Goal: Communication & Community: Connect with others

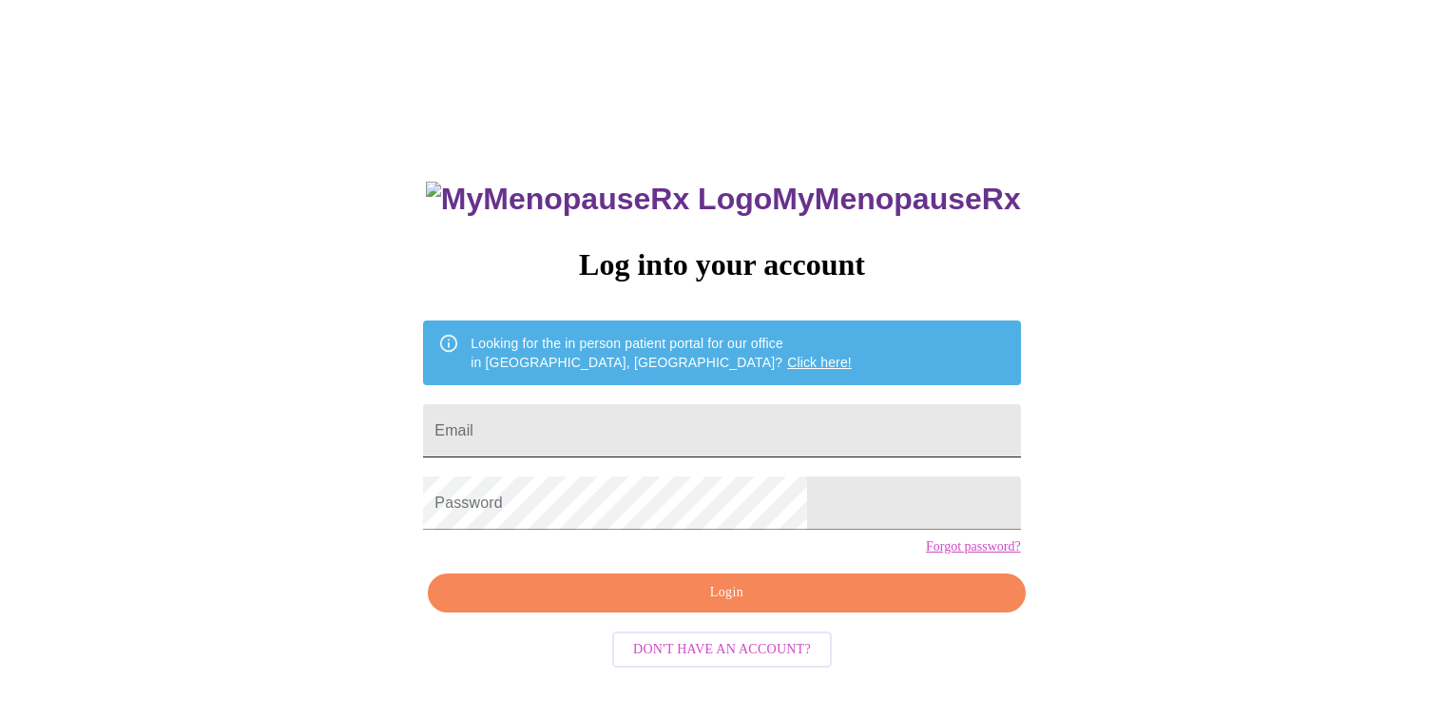
click at [713, 425] on input "Email" at bounding box center [721, 430] width 597 height 53
type input "[EMAIL_ADDRESS][DOMAIN_NAME]"
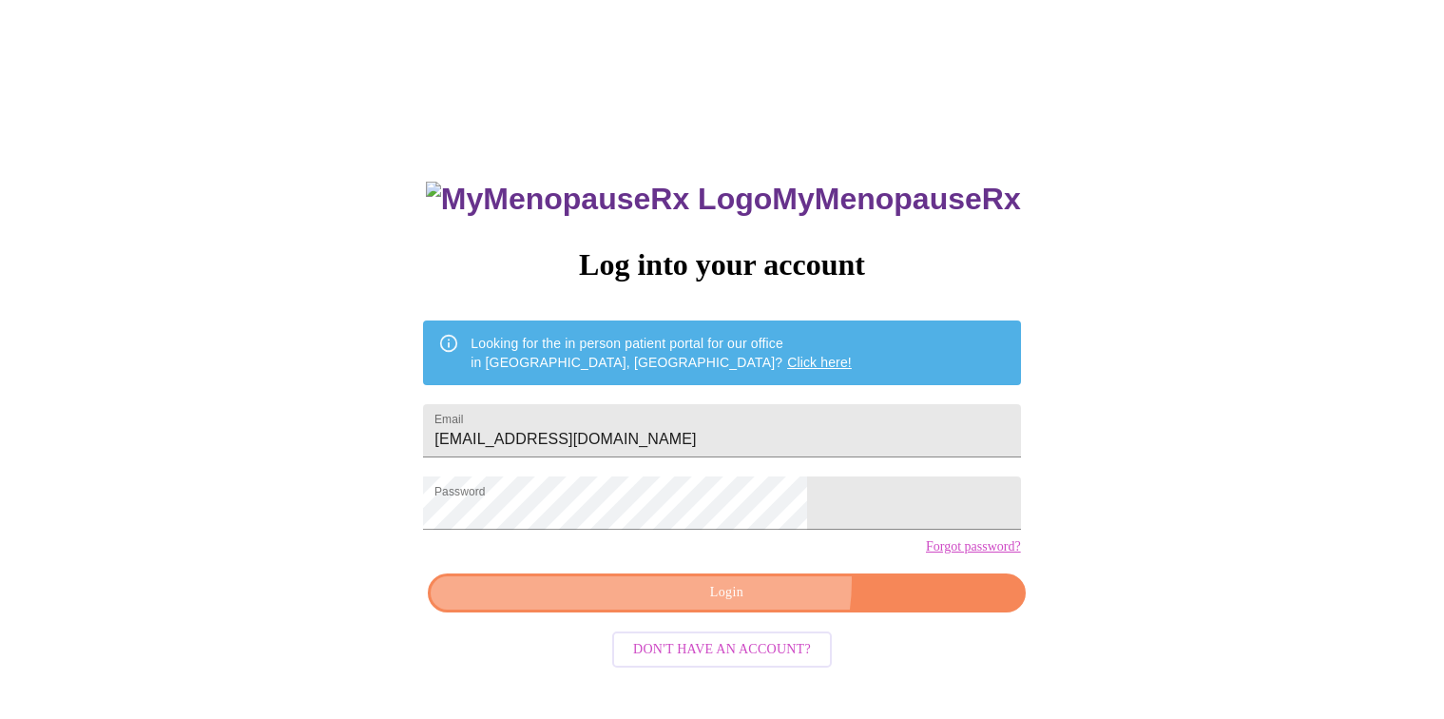
click at [745, 604] on span "Login" at bounding box center [726, 593] width 553 height 24
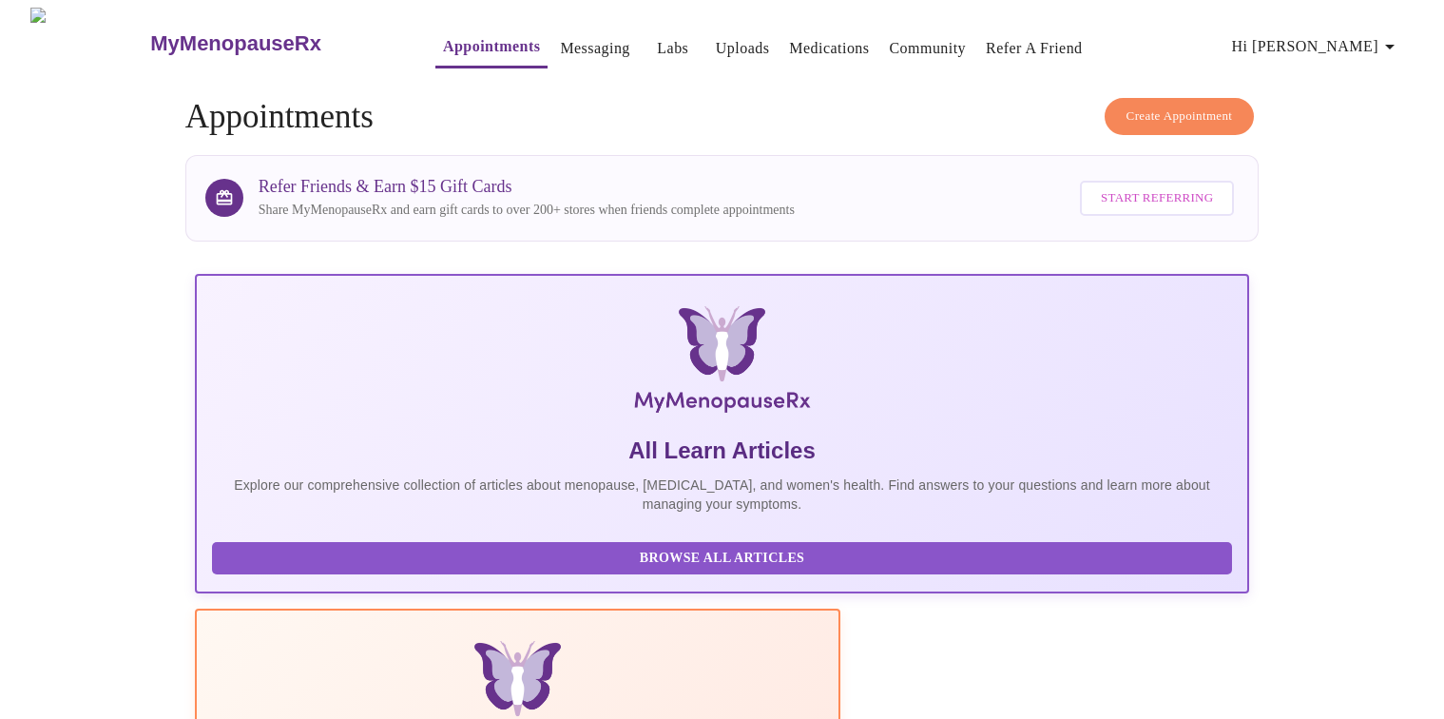
click at [562, 36] on link "Messaging" at bounding box center [594, 48] width 69 height 27
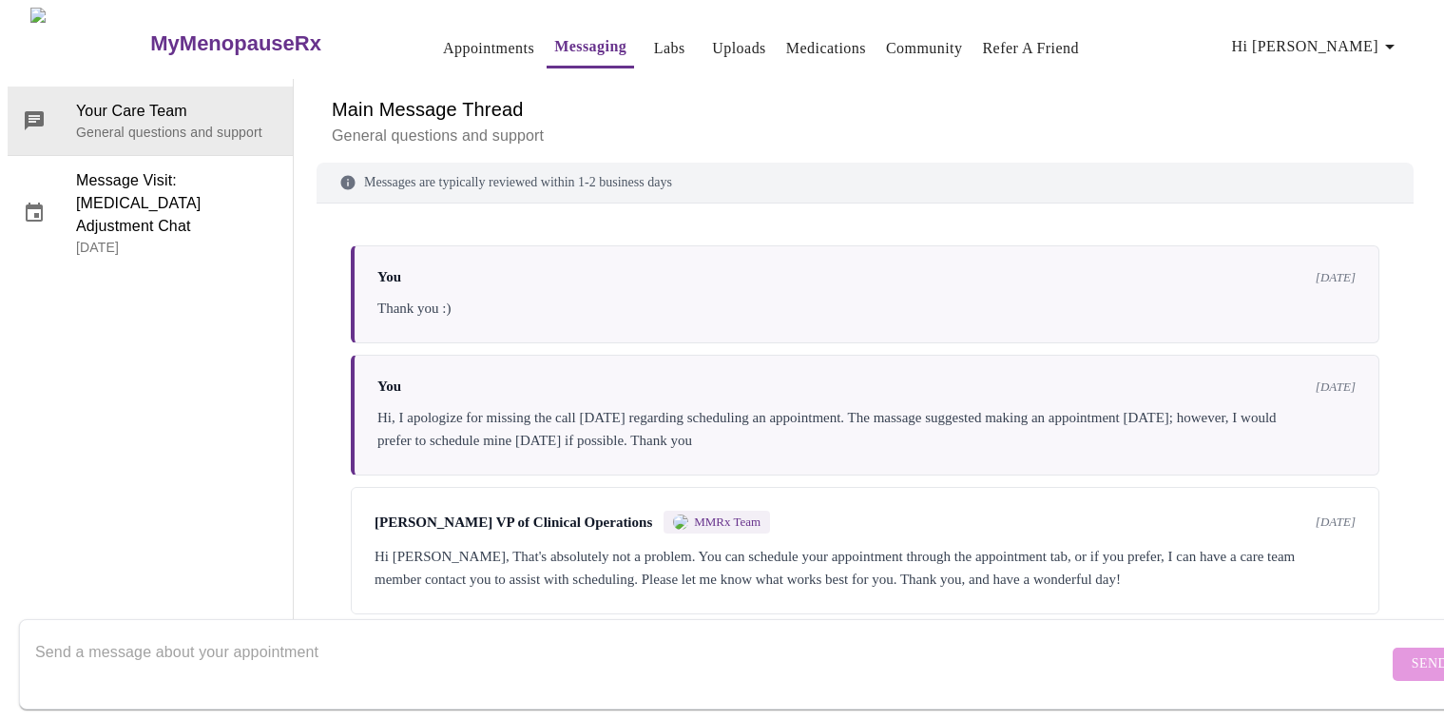
click at [908, 42] on link "Community" at bounding box center [924, 48] width 77 height 27
click at [654, 35] on link "Labs" at bounding box center [669, 48] width 31 height 27
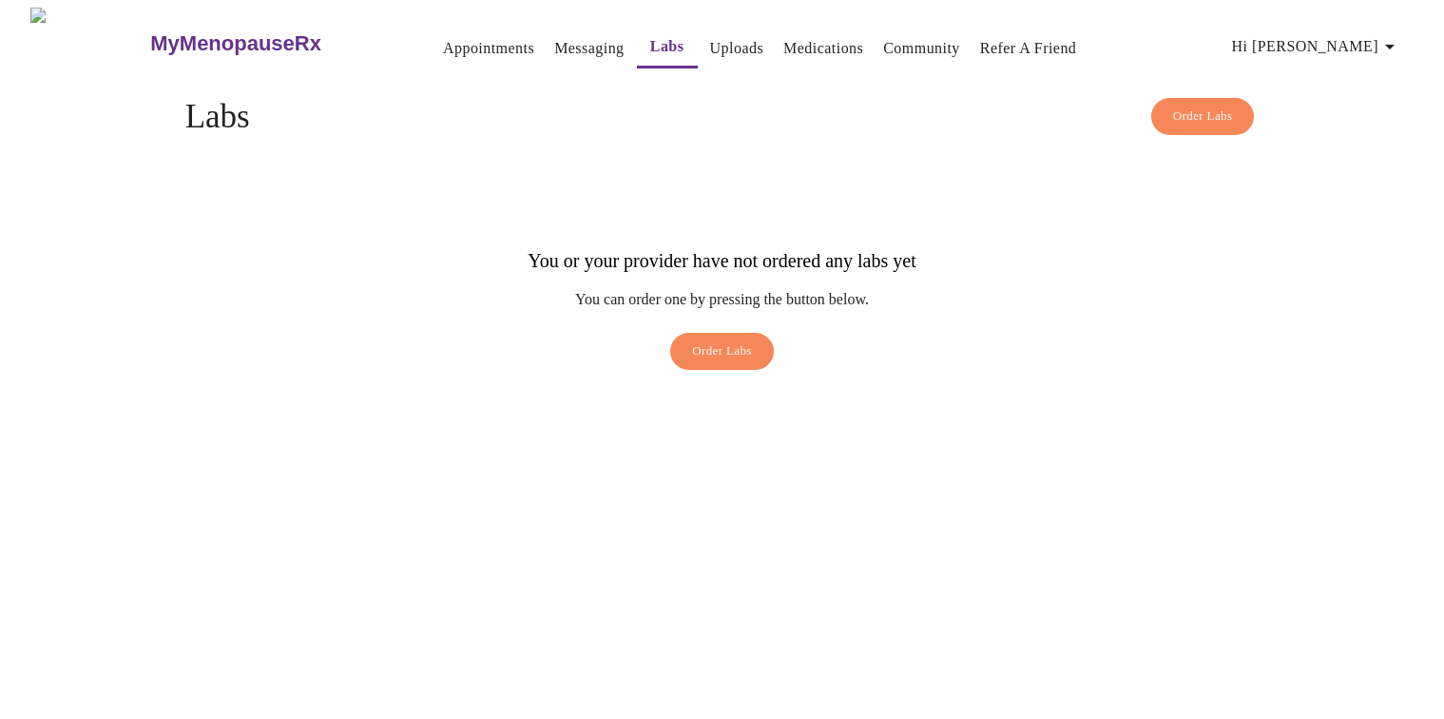
click at [202, 31] on h3 "MyMenopauseRx" at bounding box center [235, 43] width 171 height 25
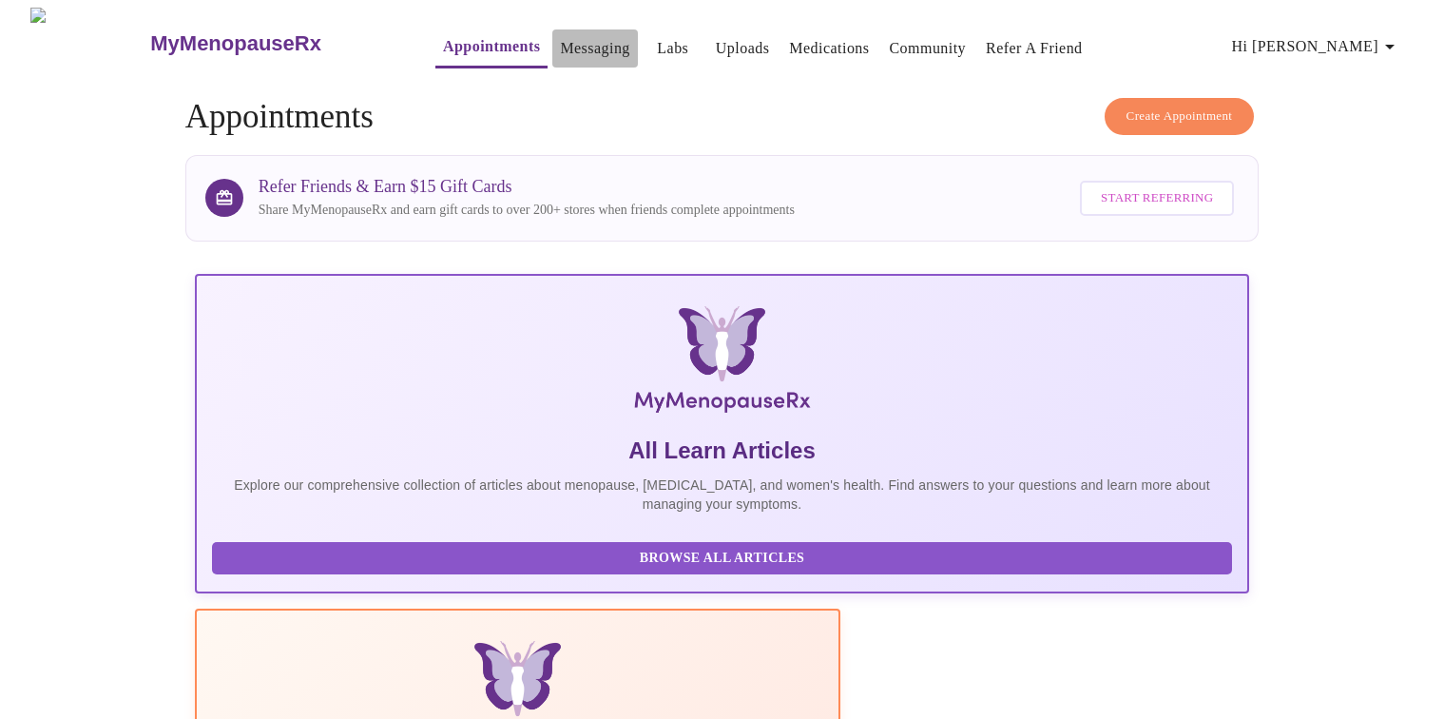
click at [560, 37] on link "Messaging" at bounding box center [594, 48] width 69 height 27
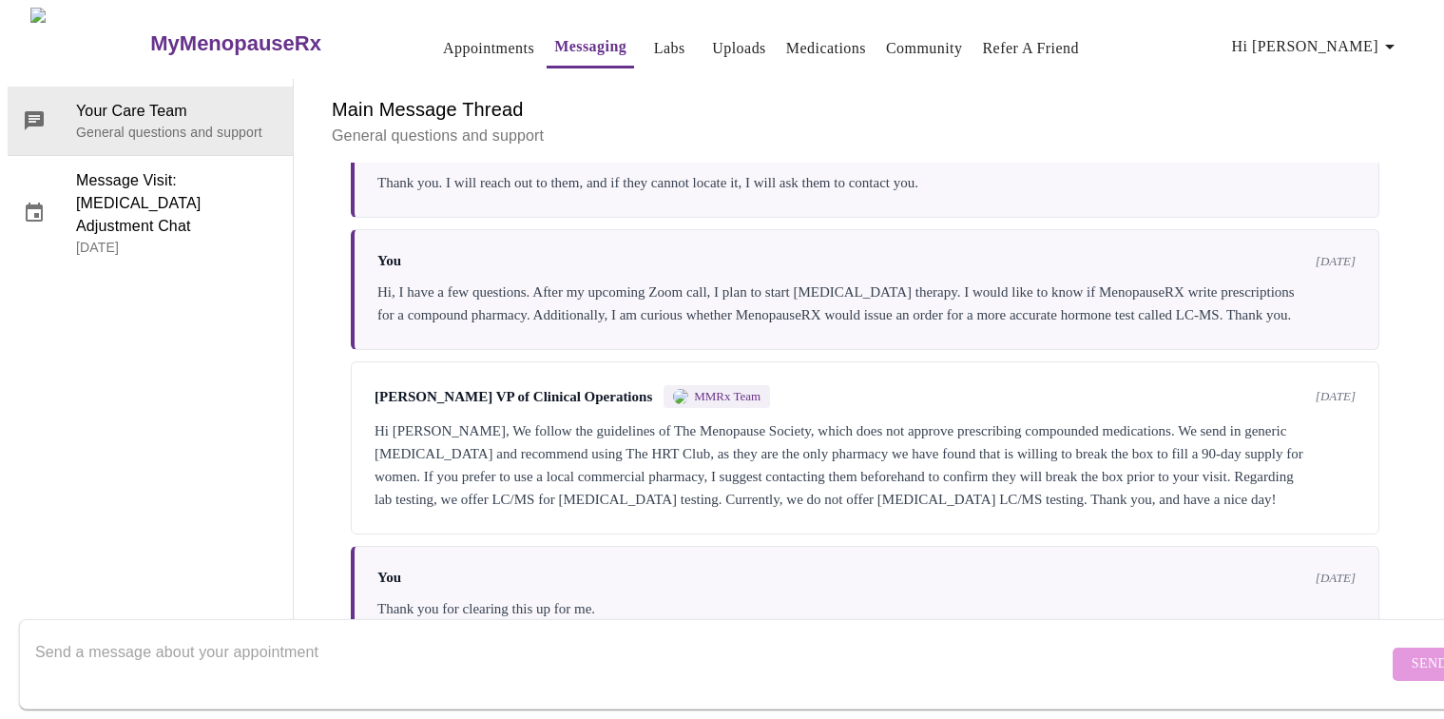
scroll to position [7070, 0]
